Goal: Navigation & Orientation: Go to known website

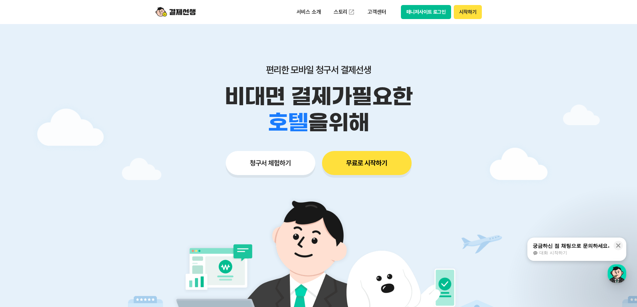
click at [439, 10] on button "매니저사이트 로그인" at bounding box center [426, 12] width 50 height 14
click at [421, 15] on button "매니저사이트 로그인" at bounding box center [426, 12] width 50 height 14
click at [430, 12] on button "매니저사이트 로그인" at bounding box center [426, 12] width 50 height 14
click at [416, 14] on button "매니저사이트 로그인" at bounding box center [426, 12] width 50 height 14
click at [421, 245] on img at bounding box center [318, 283] width 313 height 188
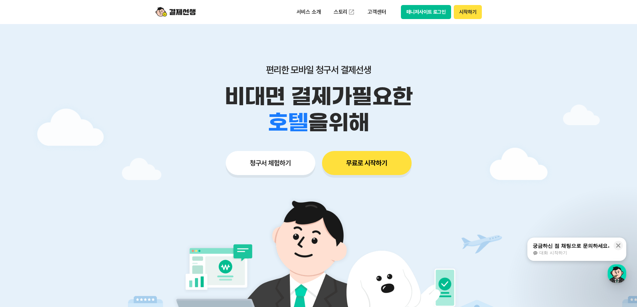
click at [427, 12] on button "매니저사이트 로그인" at bounding box center [426, 12] width 50 height 14
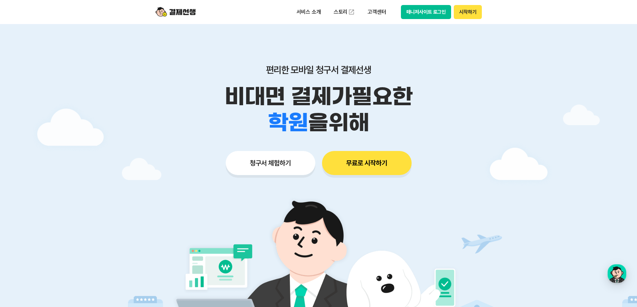
click at [432, 13] on button "매니저사이트 로그인" at bounding box center [426, 12] width 50 height 14
click at [433, 7] on button "매니저사이트 로그인" at bounding box center [426, 12] width 50 height 14
click at [425, 15] on button "매니저사이트 로그인" at bounding box center [426, 12] width 50 height 14
